Goal: Transaction & Acquisition: Download file/media

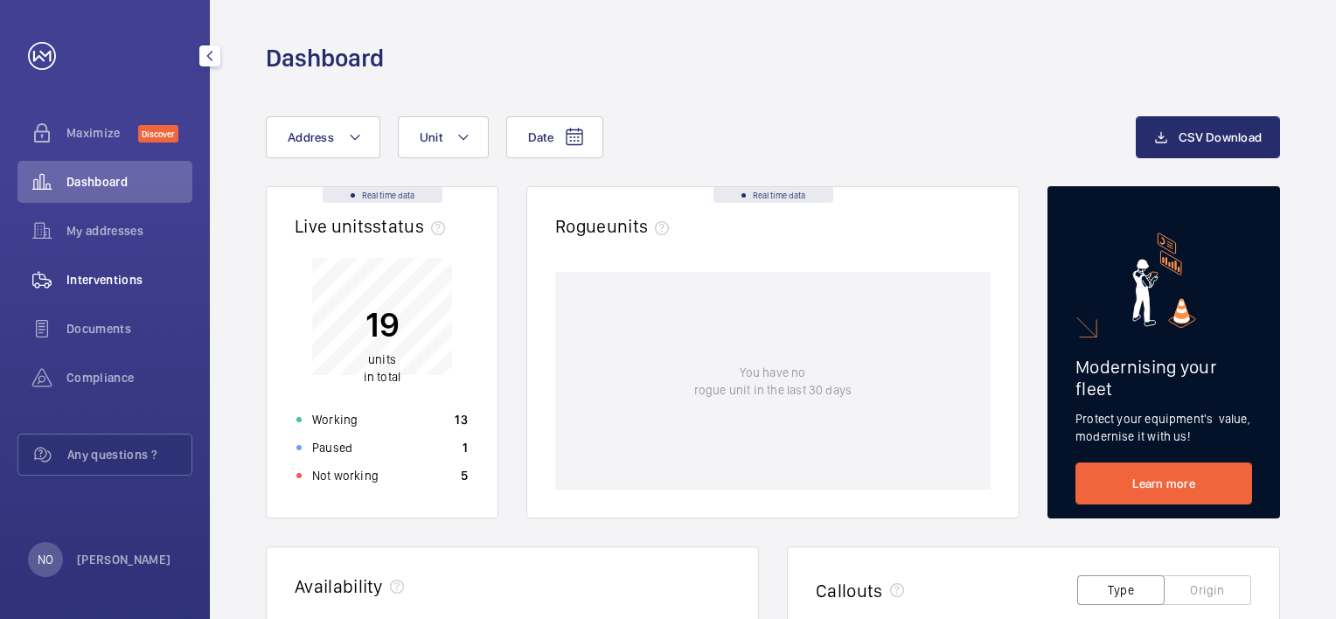
click at [150, 289] on div "Interventions" at bounding box center [104, 280] width 175 height 42
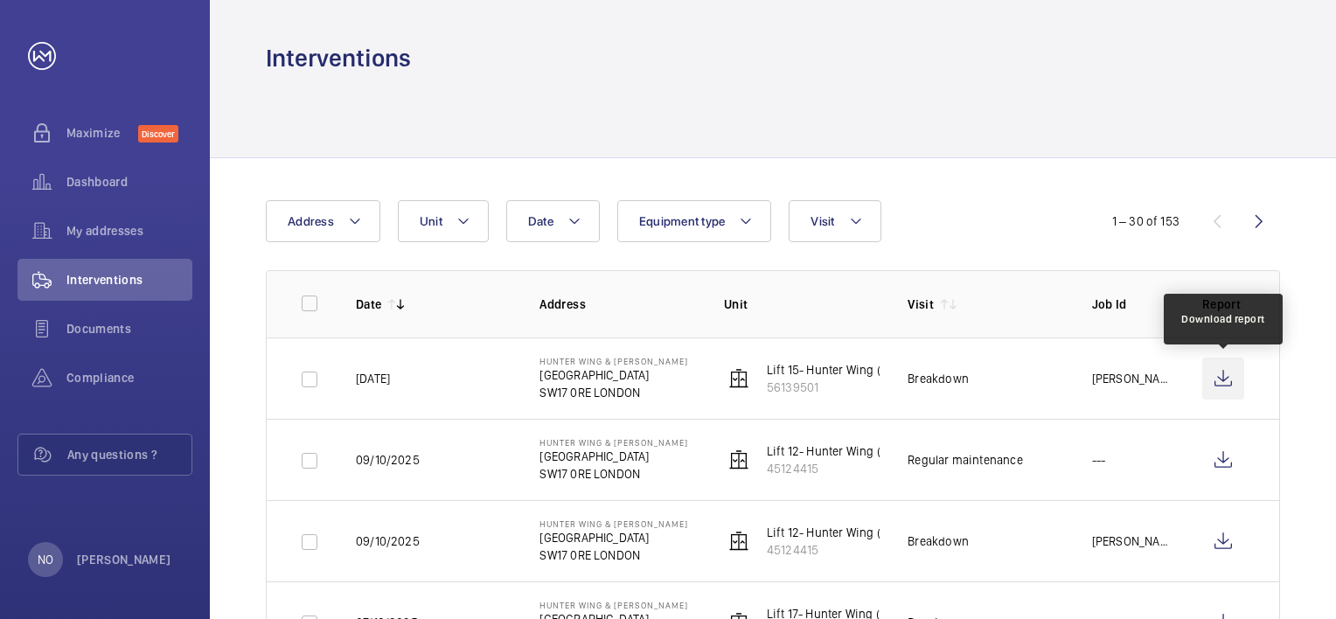
click at [1217, 377] on wm-front-icon-button at bounding box center [1223, 379] width 42 height 42
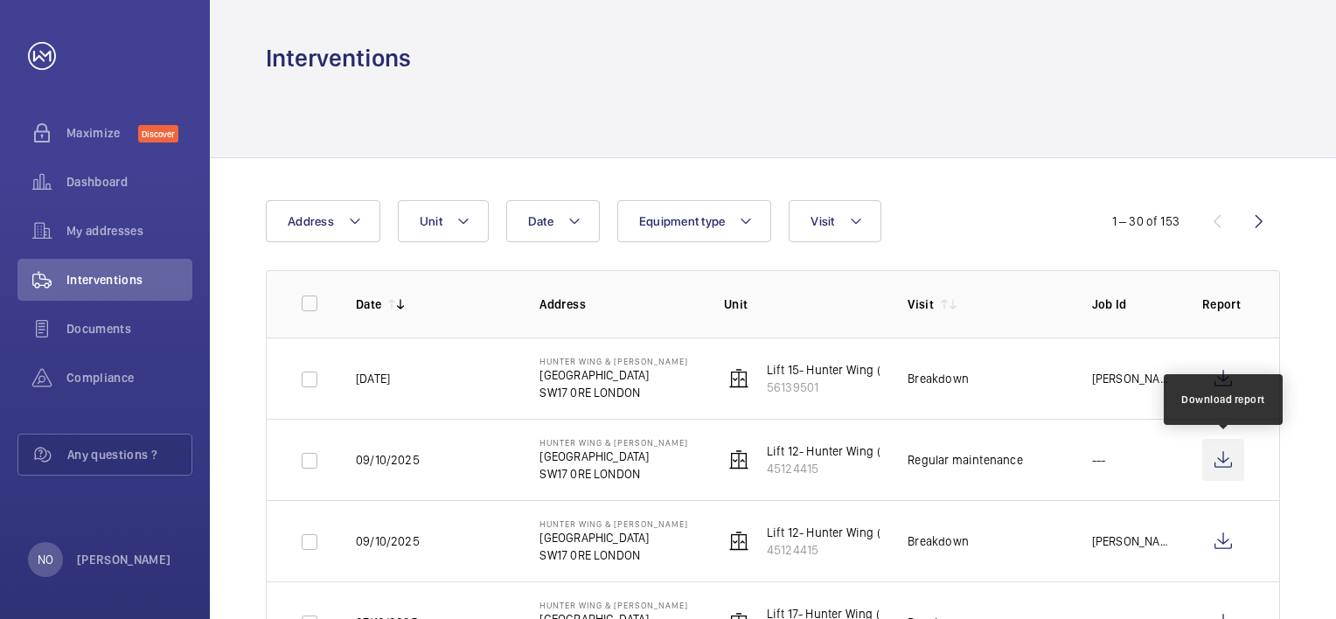
click at [1209, 458] on wm-front-icon-button at bounding box center [1223, 460] width 42 height 42
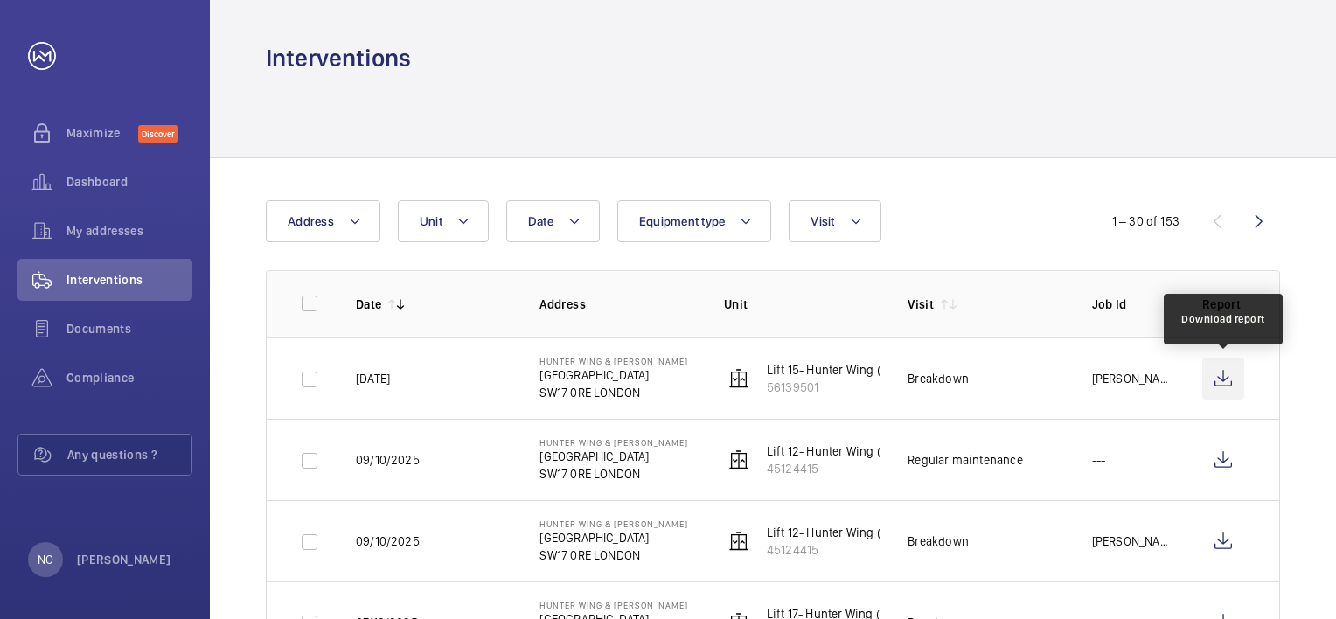
click at [1217, 376] on wm-front-icon-button at bounding box center [1223, 379] width 42 height 42
